Goal: Information Seeking & Learning: Learn about a topic

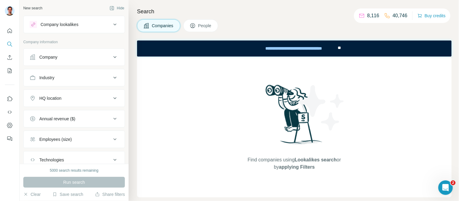
click at [62, 27] on div "Company lookalikes" at bounding box center [60, 25] width 38 height 6
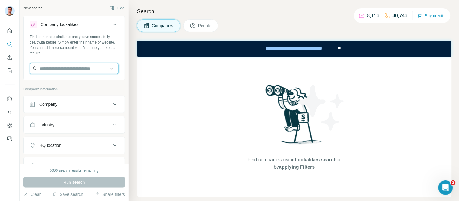
click at [74, 68] on input "text" at bounding box center [74, 68] width 89 height 11
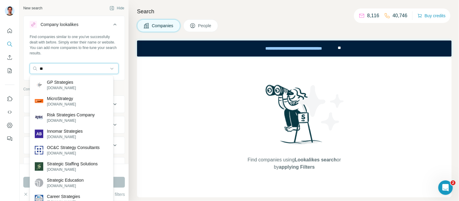
type input "*"
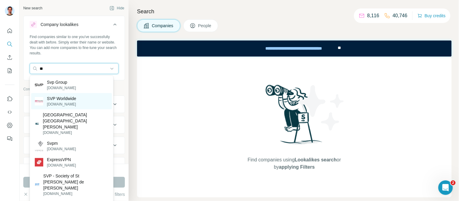
type input "*"
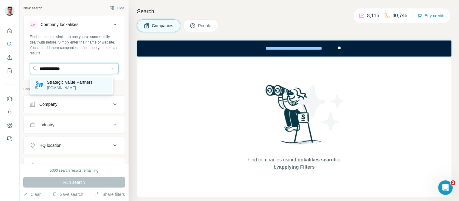
type input "**********"
click at [79, 85] on p "[DOMAIN_NAME]" at bounding box center [70, 87] width 46 height 5
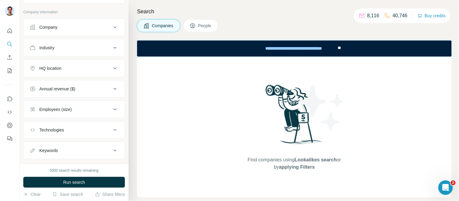
scroll to position [114, 0]
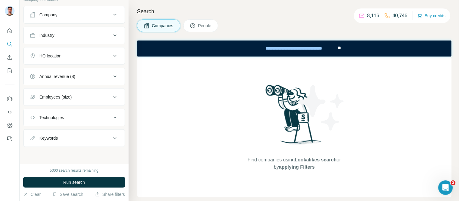
click at [95, 99] on div "Employees (size)" at bounding box center [71, 97] width 82 height 6
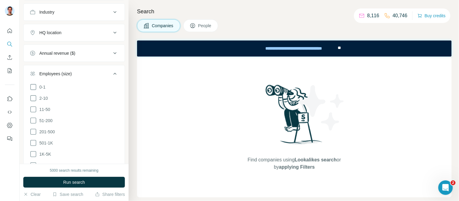
scroll to position [147, 0]
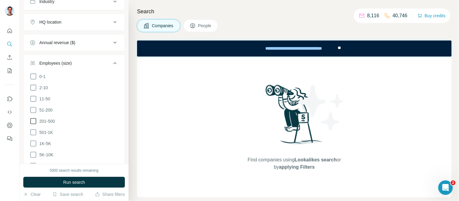
click at [33, 122] on icon at bounding box center [33, 121] width 7 height 7
click at [48, 59] on button "Employees (size) 1" at bounding box center [74, 64] width 101 height 17
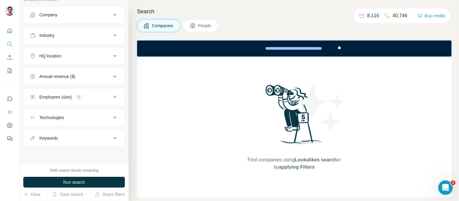
scroll to position [114, 0]
drag, startPoint x: 58, startPoint y: 56, endPoint x: 65, endPoint y: 61, distance: 8.0
click at [58, 56] on div "HQ location" at bounding box center [50, 56] width 22 height 6
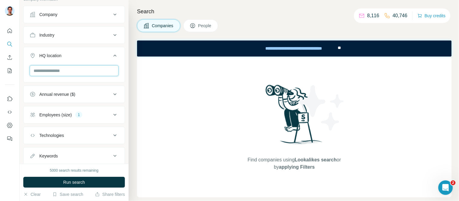
click at [67, 73] on input "text" at bounding box center [74, 70] width 89 height 11
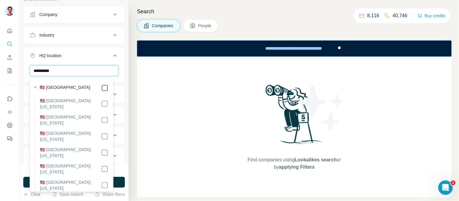
type input "**********"
click at [34, 86] on icon "button" at bounding box center [35, 88] width 6 height 6
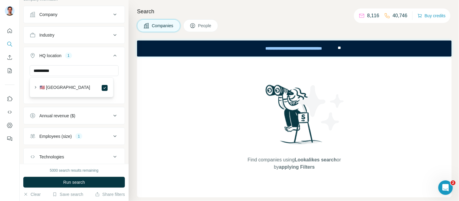
click at [37, 55] on div "HQ location 1" at bounding box center [71, 56] width 82 height 6
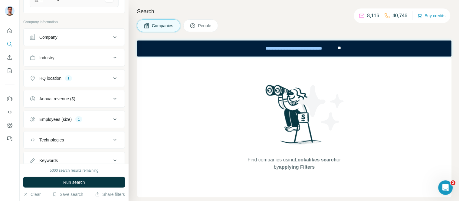
scroll to position [80, 0]
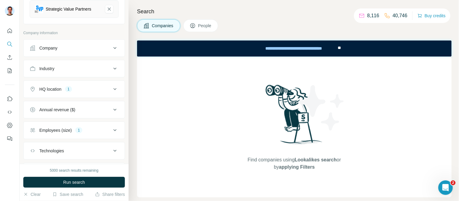
click at [65, 71] on div "Industry" at bounding box center [71, 69] width 82 height 6
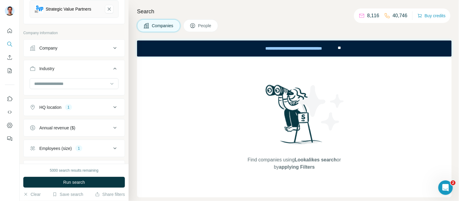
click at [46, 71] on div "Industry" at bounding box center [46, 69] width 15 height 6
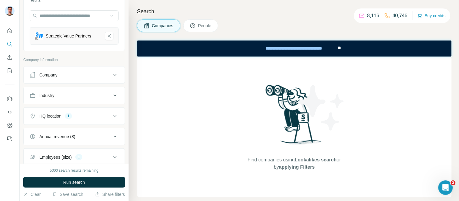
scroll to position [0, 0]
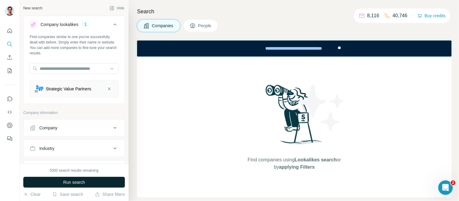
click at [75, 183] on span "Run search" at bounding box center [74, 183] width 22 height 6
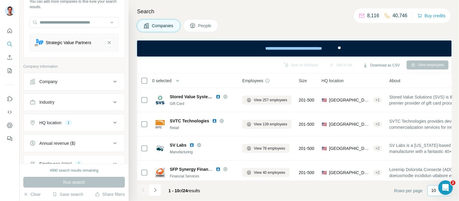
click at [431, 193] on div "10" at bounding box center [440, 191] width 24 height 11
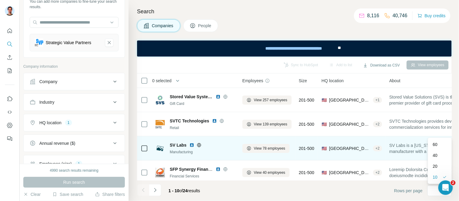
drag, startPoint x: 435, startPoint y: 145, endPoint x: 443, endPoint y: 145, distance: 7.9
click at [435, 145] on p "60" at bounding box center [435, 145] width 5 height 6
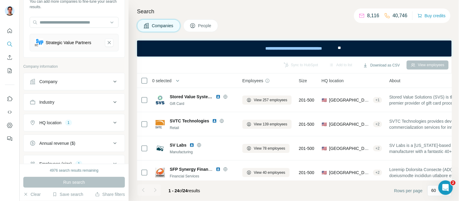
click at [79, 101] on div "Industry" at bounding box center [71, 102] width 82 height 6
click at [71, 117] on input at bounding box center [71, 117] width 75 height 7
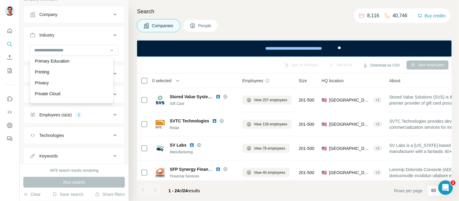
scroll to position [4804, 0]
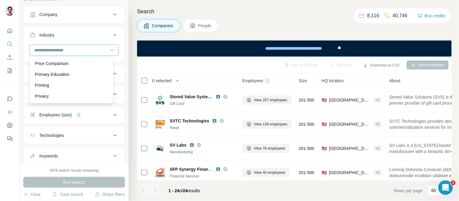
click at [72, 50] on input at bounding box center [71, 50] width 75 height 7
click at [65, 48] on input at bounding box center [71, 50] width 75 height 7
click at [65, 50] on input at bounding box center [71, 50] width 75 height 7
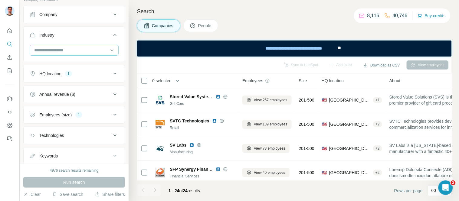
click at [90, 51] on input at bounding box center [71, 50] width 75 height 7
click at [74, 53] on div "Financial Services" at bounding box center [72, 50] width 74 height 6
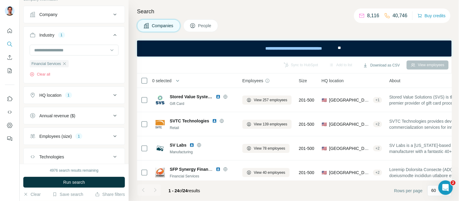
click at [40, 33] on div "Industry" at bounding box center [46, 35] width 15 height 6
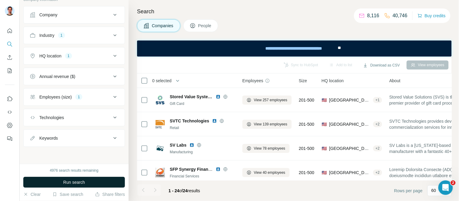
click at [81, 183] on span "Run search" at bounding box center [74, 183] width 22 height 6
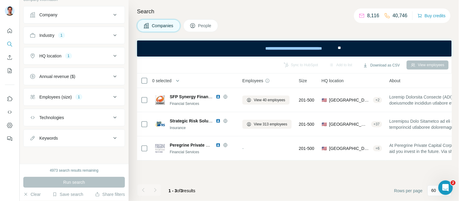
click at [63, 95] on div "Employees (size)" at bounding box center [55, 97] width 32 height 6
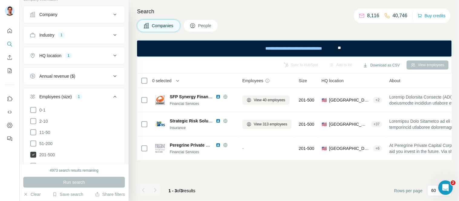
click at [34, 155] on icon at bounding box center [33, 155] width 6 height 6
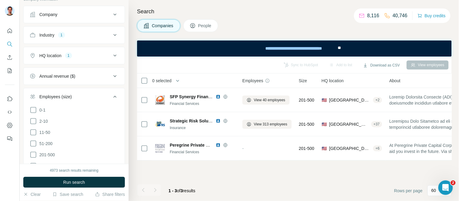
click at [50, 94] on div "Employees (size)" at bounding box center [55, 97] width 32 height 6
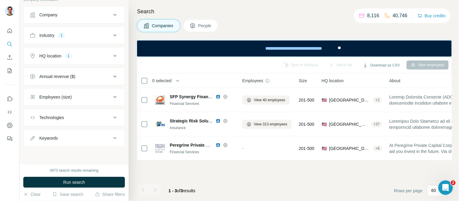
drag, startPoint x: 65, startPoint y: 180, endPoint x: 69, endPoint y: 180, distance: 4.3
click at [65, 180] on span "Run search" at bounding box center [74, 183] width 22 height 6
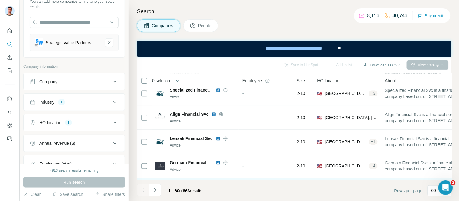
scroll to position [471, 0]
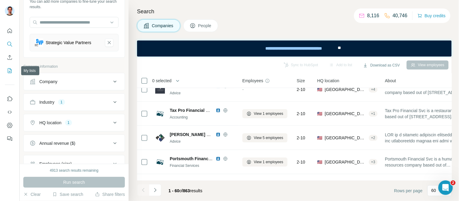
click at [10, 71] on icon "My lists" at bounding box center [10, 71] width 6 height 6
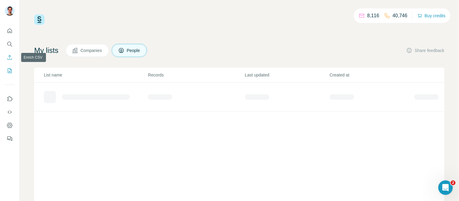
click at [8, 56] on icon "Enrich CSV" at bounding box center [10, 58] width 6 height 6
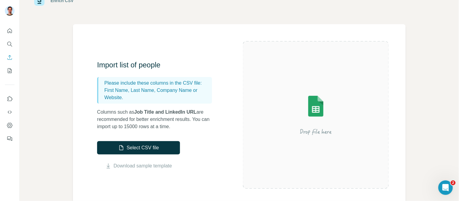
scroll to position [34, 0]
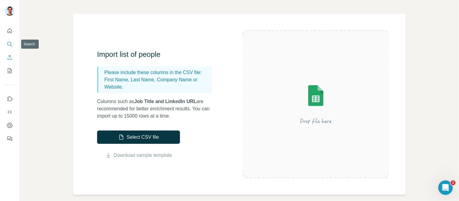
click at [10, 44] on icon "Search" at bounding box center [10, 44] width 6 height 6
